Goal: Transaction & Acquisition: Purchase product/service

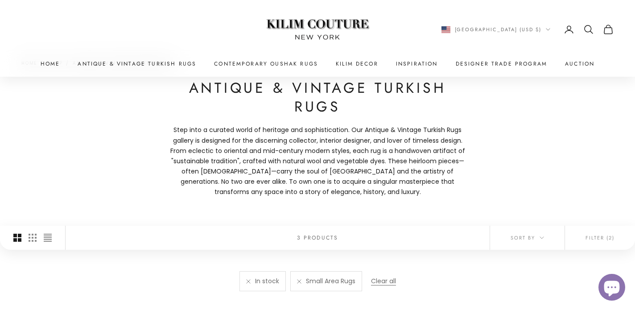
scroll to position [47, 0]
click at [246, 280] on link at bounding box center [248, 280] width 4 height 4
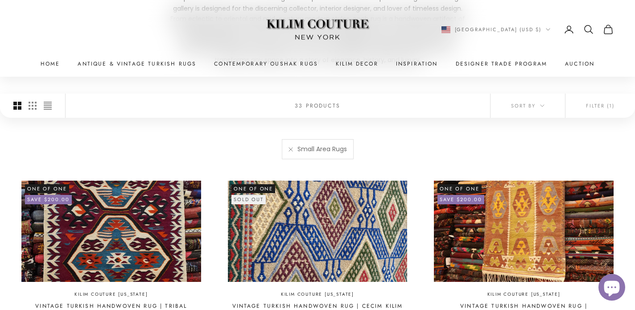
scroll to position [207, 0]
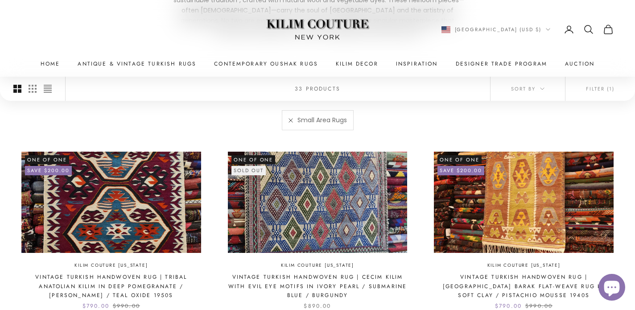
click at [289, 118] on link at bounding box center [290, 120] width 4 height 4
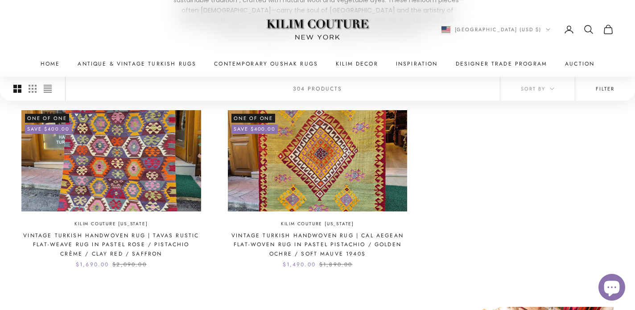
click at [591, 89] on button "Filter" at bounding box center [605, 89] width 60 height 24
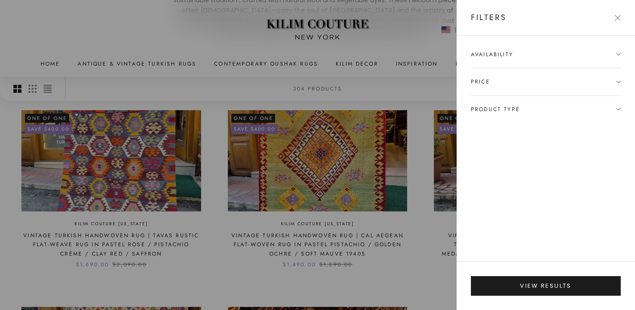
click at [515, 107] on span "Product type" at bounding box center [495, 109] width 49 height 9
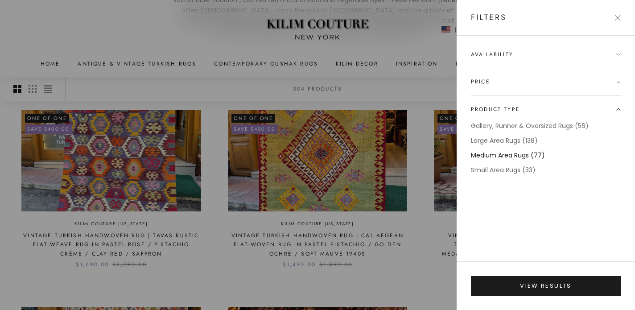
click at [505, 155] on label "Medium Area Rugs (77)" at bounding box center [508, 155] width 74 height 10
click at [505, 142] on label "Large Area Rugs (138)" at bounding box center [504, 141] width 67 height 10
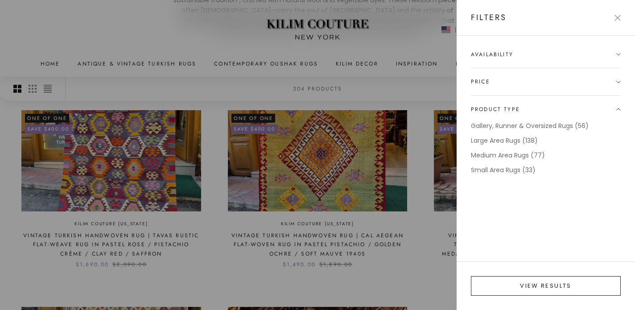
click at [523, 282] on button "View results" at bounding box center [546, 286] width 150 height 20
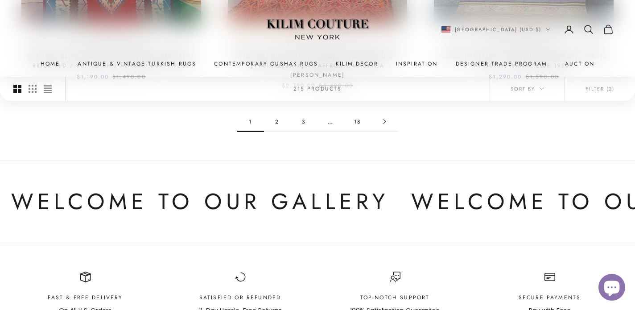
scroll to position [997, 0]
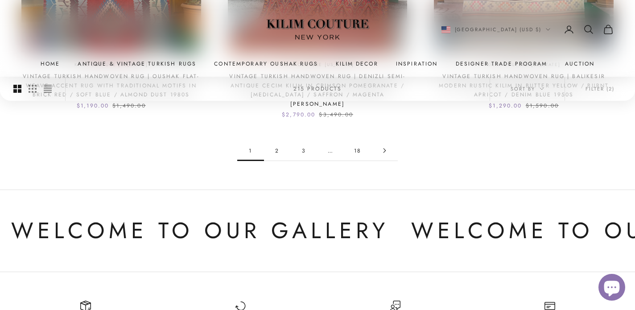
click at [277, 140] on link "2" at bounding box center [277, 150] width 27 height 20
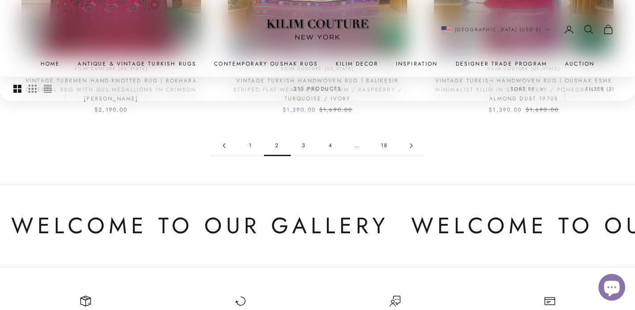
scroll to position [1002, 0]
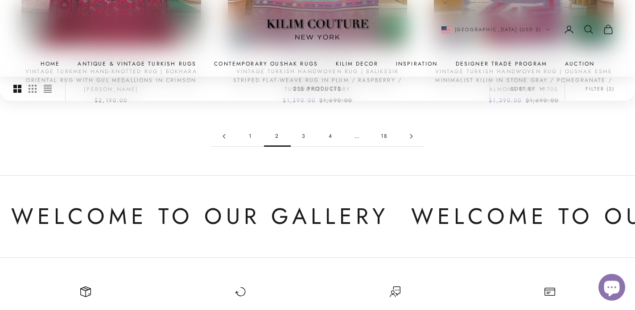
click at [303, 133] on link "3" at bounding box center [304, 136] width 27 height 20
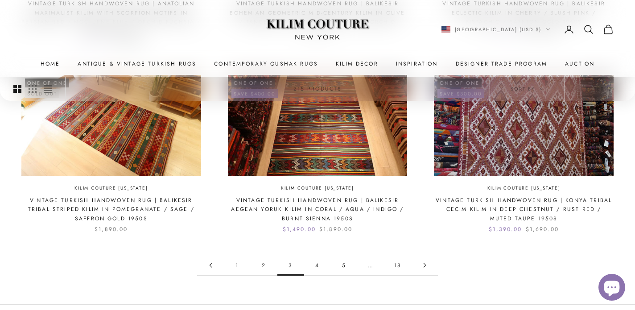
scroll to position [934, 0]
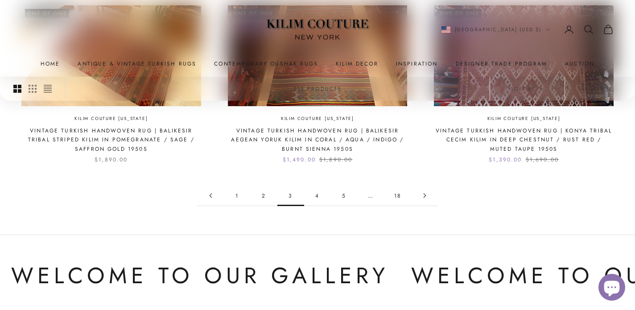
click at [317, 196] on link "4" at bounding box center [317, 195] width 27 height 20
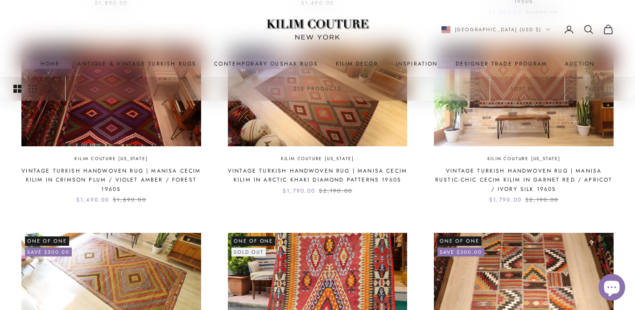
scroll to position [623, 0]
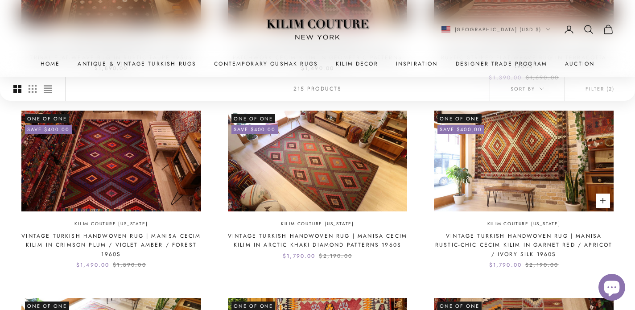
click at [500, 161] on img at bounding box center [524, 161] width 180 height 101
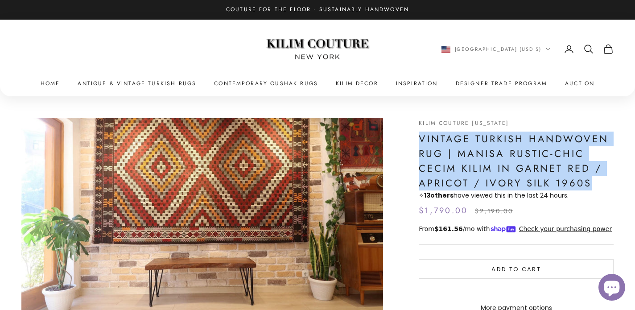
drag, startPoint x: 420, startPoint y: 136, endPoint x: 609, endPoint y: 183, distance: 194.3
click at [609, 183] on h1 "Vintage Turkish Handwoven Rug | Manisa Rustic-Chic Cecim Kilim in Garnet Red / …" at bounding box center [516, 161] width 195 height 59
copy h1 "Vintage Turkish Handwoven Rug | Manisa Rustic-Chic Cecim Kilim in Garnet Red / …"
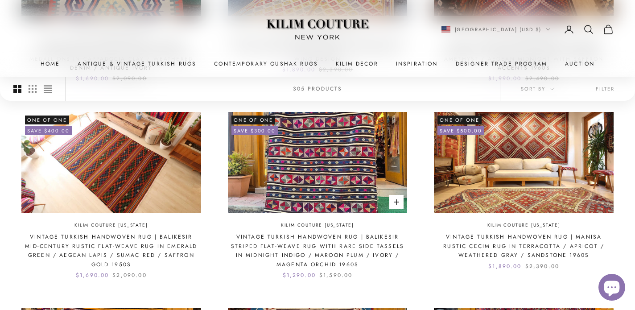
scroll to position [660, 0]
